Goal: Find specific page/section

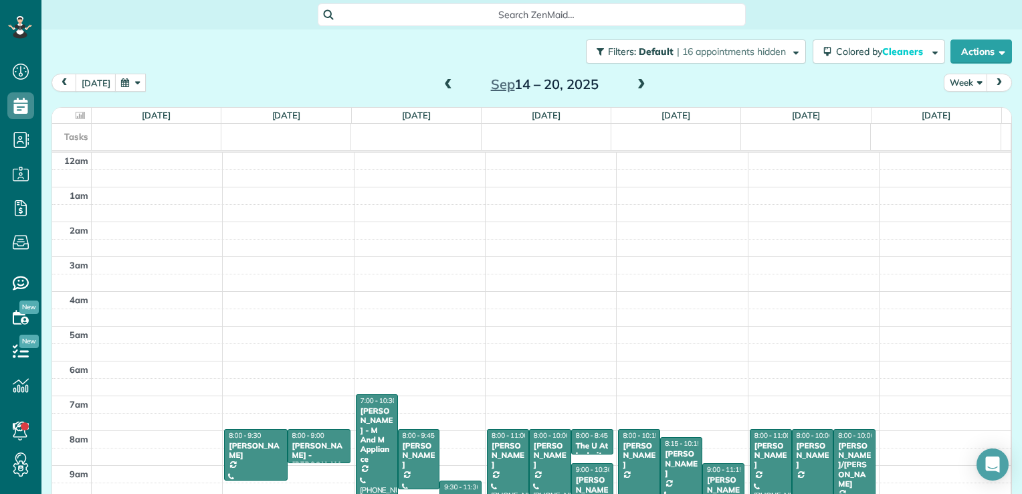
scroll to position [242, 0]
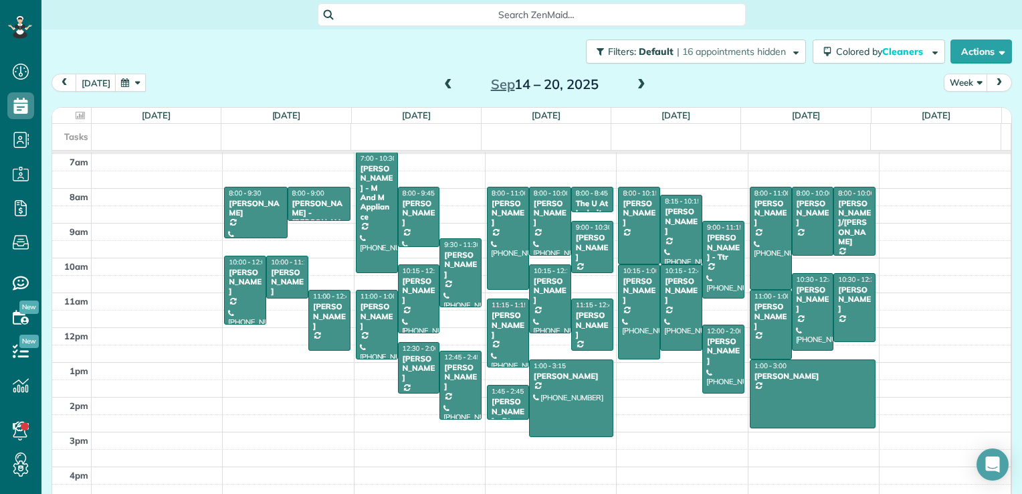
click at [443, 86] on span at bounding box center [448, 85] width 15 height 12
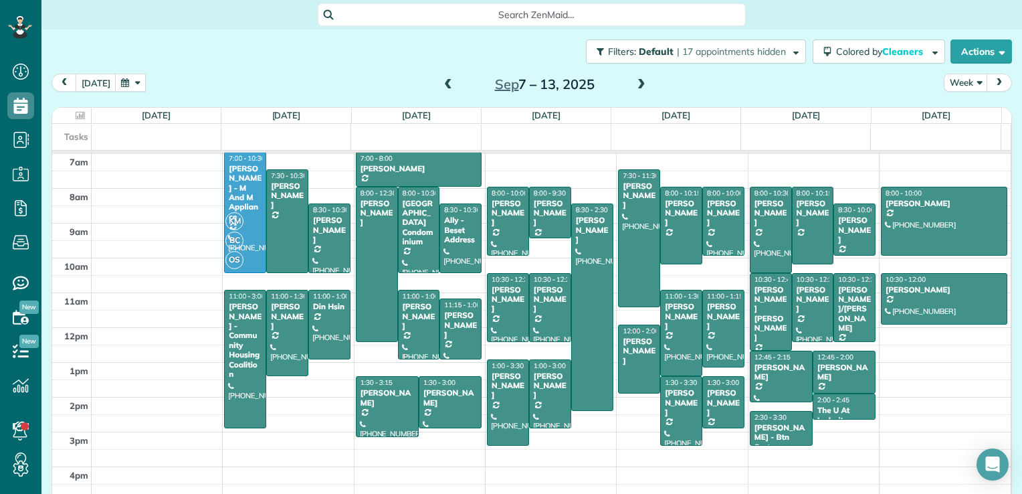
click at [443, 86] on span at bounding box center [448, 85] width 15 height 12
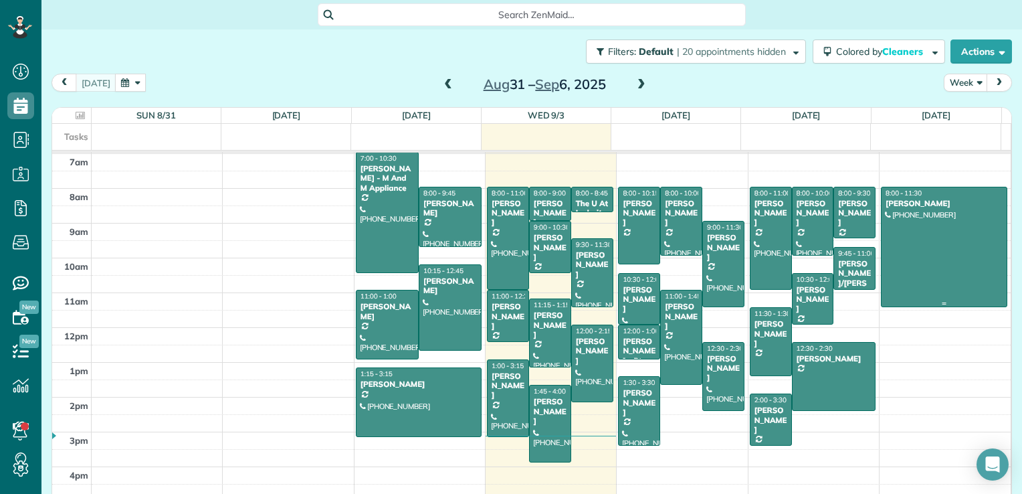
click at [958, 244] on div at bounding box center [943, 247] width 125 height 120
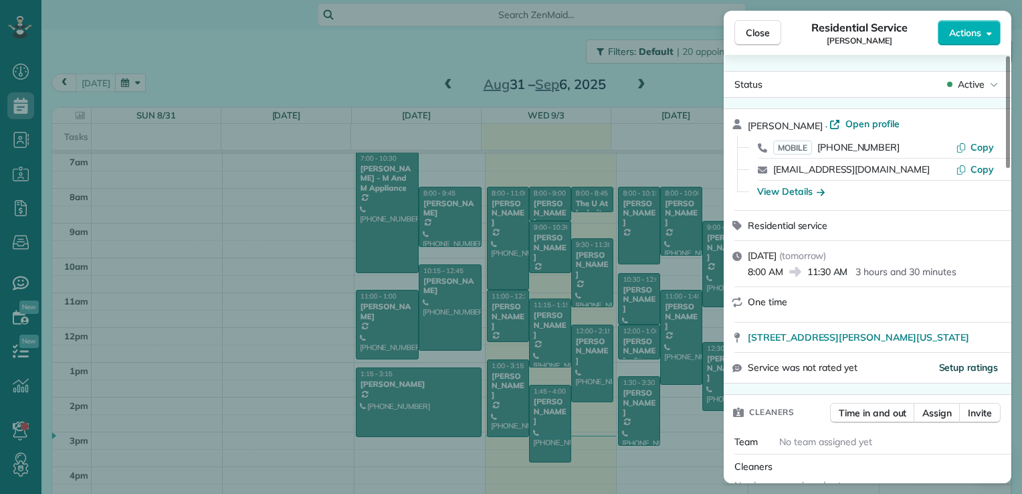
drag, startPoint x: 744, startPoint y: 340, endPoint x: 973, endPoint y: 370, distance: 231.4
click at [973, 370] on div "[PERSON_NAME] · Open profile MOBILE [PHONE_NUMBER] Copy [EMAIL_ADDRESS][DOMAIN_…" at bounding box center [868, 245] width 288 height 275
drag, startPoint x: 973, startPoint y: 370, endPoint x: 944, endPoint y: 349, distance: 36.4
click at [944, 349] on div "[STREET_ADDRESS][PERSON_NAME][US_STATE]" at bounding box center [868, 336] width 288 height 29
click at [765, 356] on div "Service was not rated yet Setup ratings" at bounding box center [868, 366] width 288 height 29
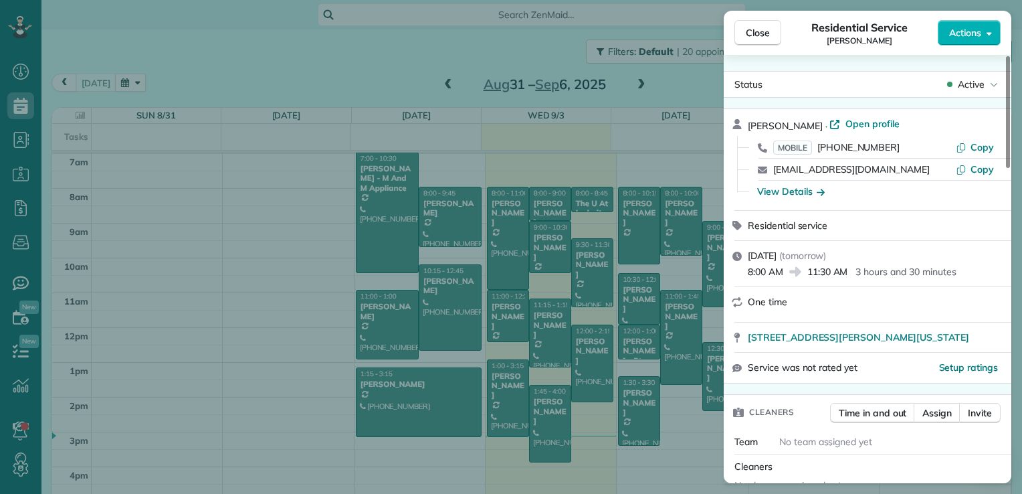
click at [810, 306] on div "One time" at bounding box center [875, 301] width 255 height 13
drag, startPoint x: 744, startPoint y: 339, endPoint x: 971, endPoint y: 344, distance: 226.7
click at [971, 344] on div "[STREET_ADDRESS][PERSON_NAME][US_STATE] Open in maps Open in maps" at bounding box center [868, 336] width 288 height 29
